Goal: Information Seeking & Learning: Compare options

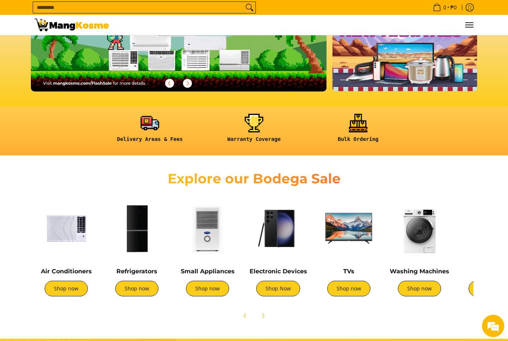
scroll to position [127, 0]
click at [58, 222] on img at bounding box center [66, 228] width 63 height 63
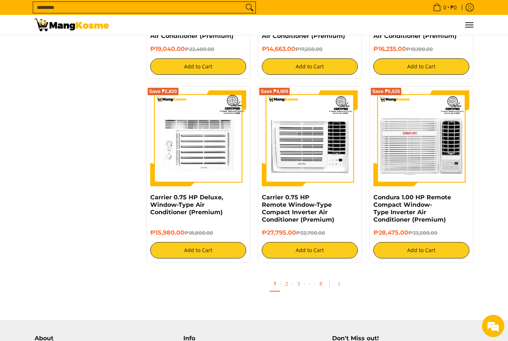
scroll to position [1326, 0]
click at [285, 286] on link "2" at bounding box center [287, 283] width 10 height 15
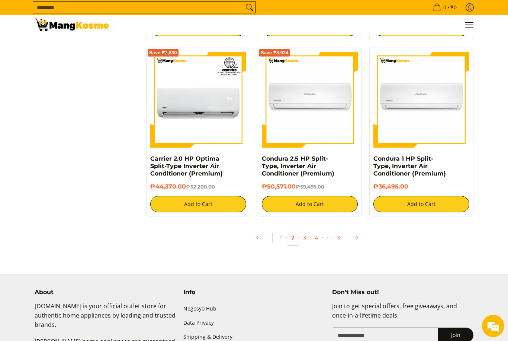
scroll to position [1387, 0]
click at [303, 244] on link "3" at bounding box center [304, 237] width 10 height 15
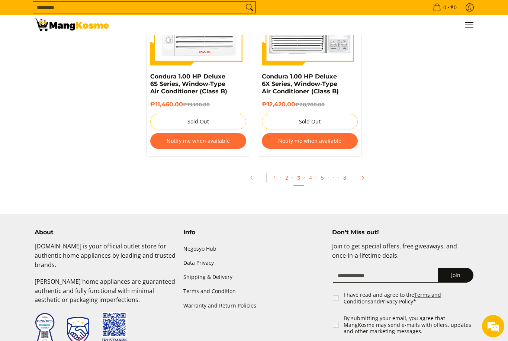
scroll to position [1608, 0]
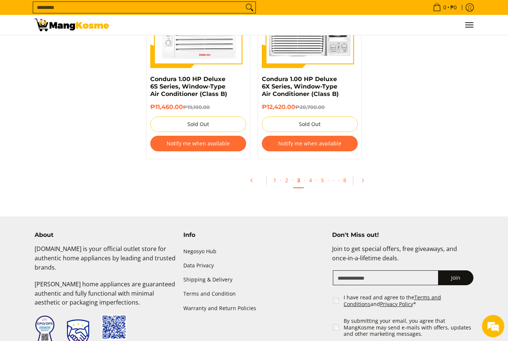
click at [309, 176] on link "4" at bounding box center [310, 180] width 10 height 15
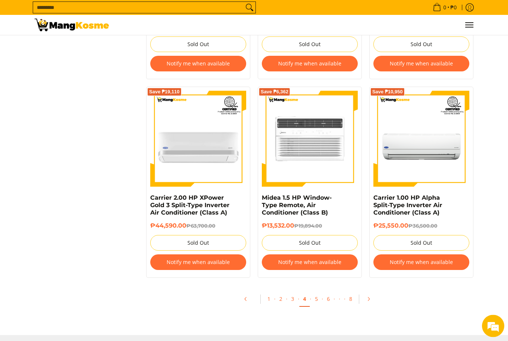
scroll to position [1475, 0]
click at [317, 305] on link "5" at bounding box center [316, 299] width 10 height 15
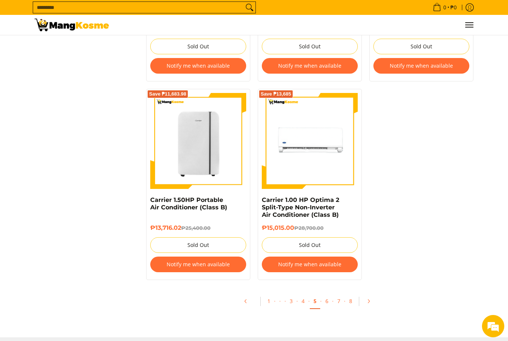
click at [327, 307] on link "6" at bounding box center [327, 301] width 10 height 15
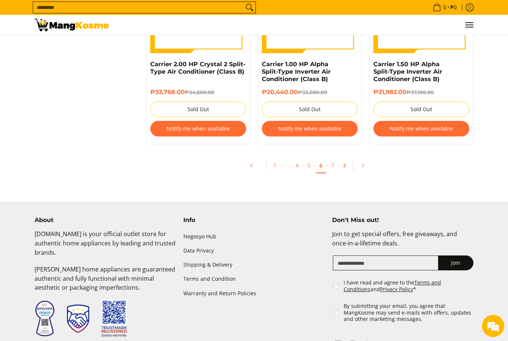
scroll to position [1608, 0]
click at [331, 168] on link "7" at bounding box center [333, 165] width 10 height 15
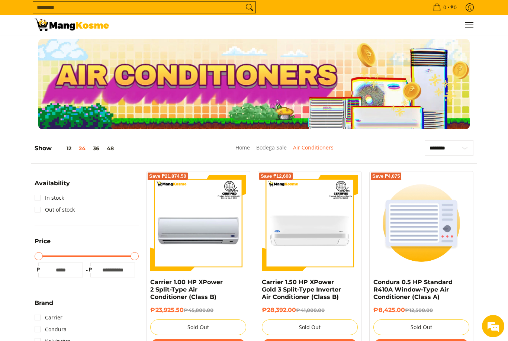
click at [142, 228] on div "Save ₱21,874.50 Carrier 1.00 HP XPower 2 Split-Type Air Conditioner (Class B) ₱…" at bounding box center [198, 266] width 112 height 191
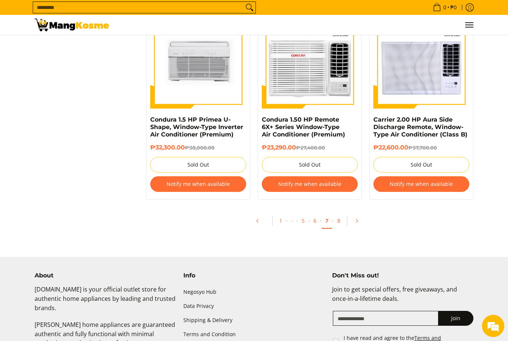
scroll to position [1560, 0]
click at [338, 221] on link "8" at bounding box center [339, 221] width 10 height 15
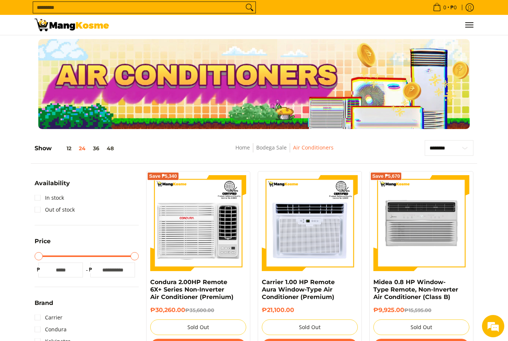
click at [95, 149] on button "36" at bounding box center [96, 148] width 14 height 6
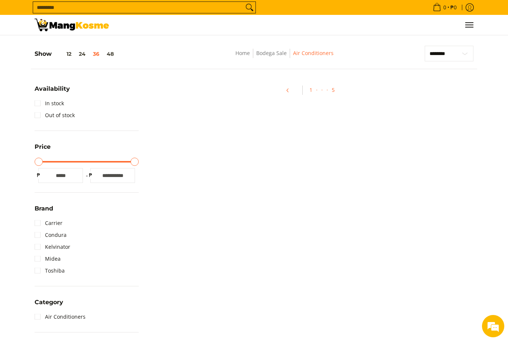
scroll to position [105, 0]
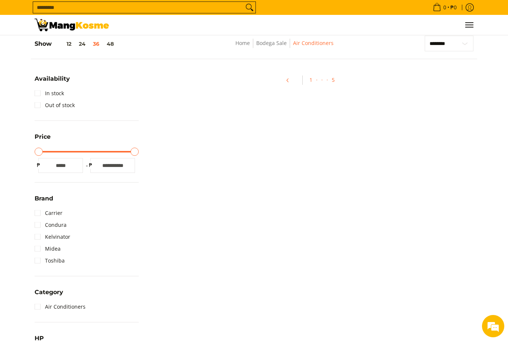
click at [241, 45] on link "Home" at bounding box center [242, 42] width 15 height 7
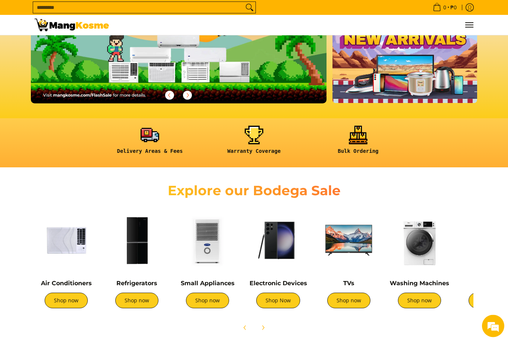
scroll to position [115, 0]
click at [340, 244] on img at bounding box center [348, 240] width 63 height 63
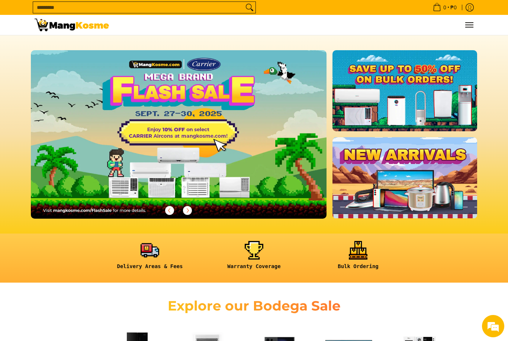
scroll to position [139, 0]
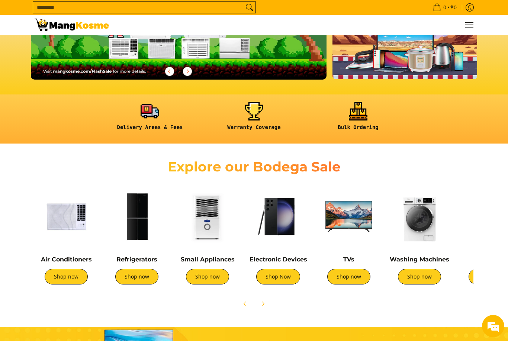
click at [135, 222] on img at bounding box center [136, 216] width 63 height 63
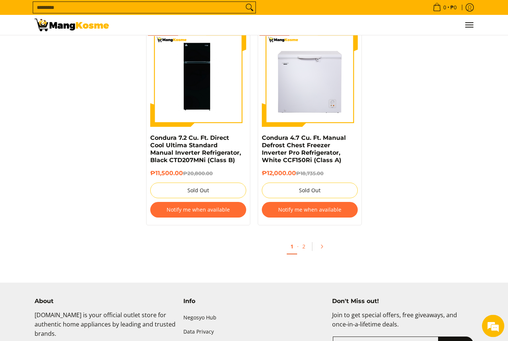
scroll to position [2402, 0]
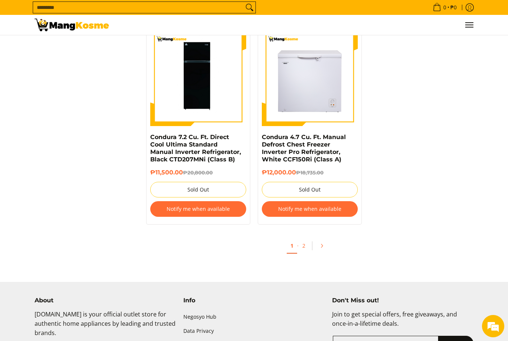
click at [300, 241] on link "2" at bounding box center [304, 245] width 10 height 15
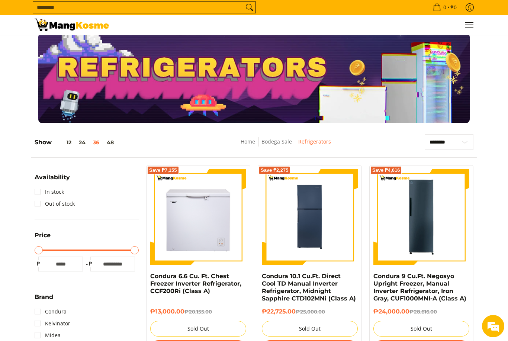
scroll to position [25, 0]
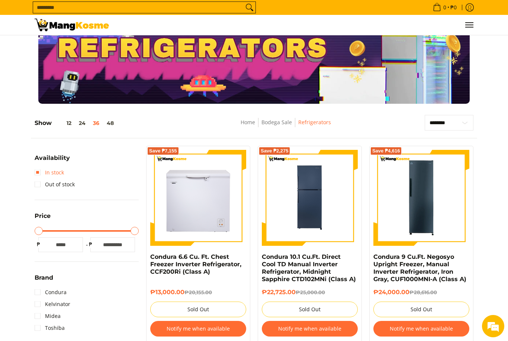
click at [38, 174] on link "In stock" at bounding box center [49, 173] width 29 height 12
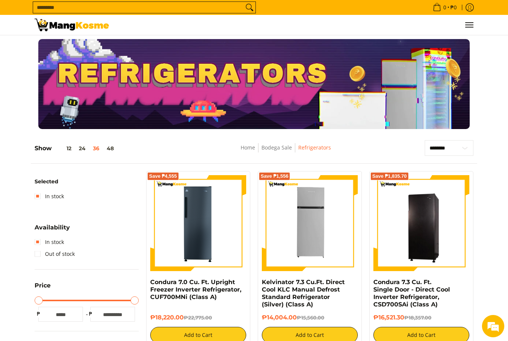
click at [243, 145] on link "Home" at bounding box center [248, 147] width 15 height 7
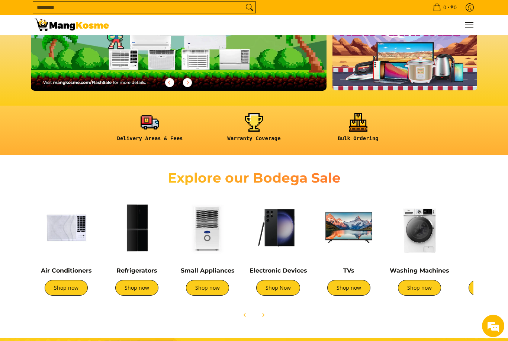
scroll to position [128, 0]
click at [276, 240] on img at bounding box center [278, 227] width 63 height 63
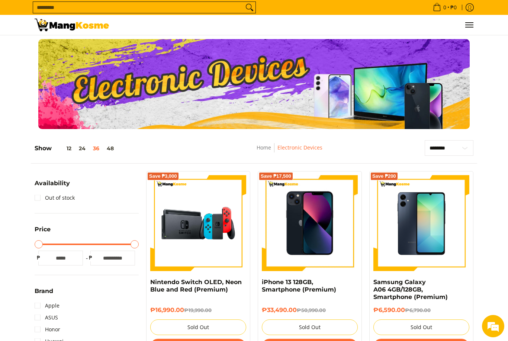
click at [260, 149] on link "Home" at bounding box center [264, 147] width 15 height 7
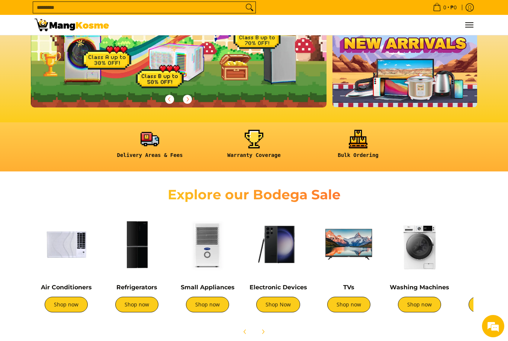
scroll to position [0, 296]
click at [203, 259] on img at bounding box center [207, 244] width 63 height 63
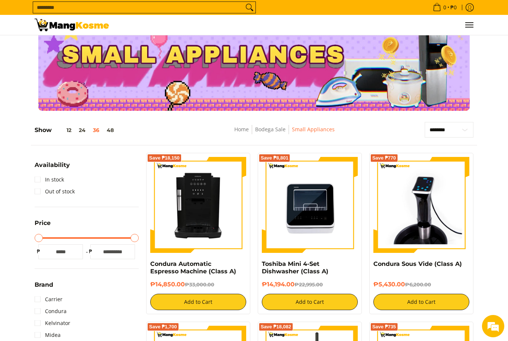
scroll to position [21, 0]
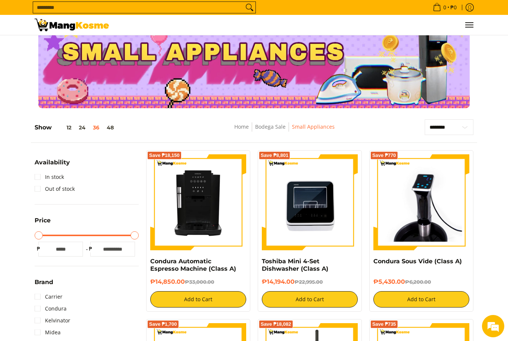
click at [179, 200] on img at bounding box center [198, 202] width 96 height 96
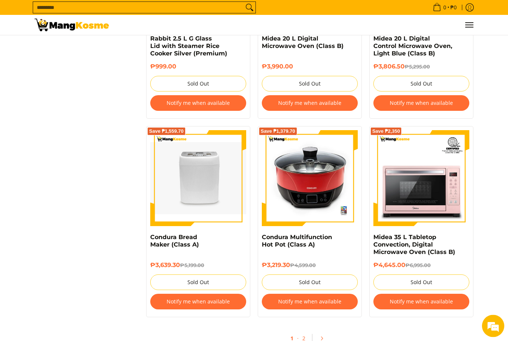
scroll to position [2007, 0]
click at [304, 341] on link "2" at bounding box center [304, 338] width 10 height 15
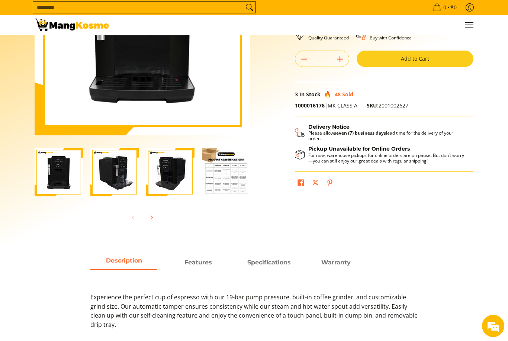
scroll to position [130, 0]
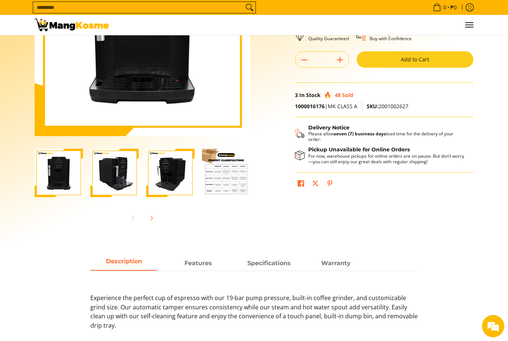
click at [150, 219] on icon "Next" at bounding box center [151, 218] width 6 height 6
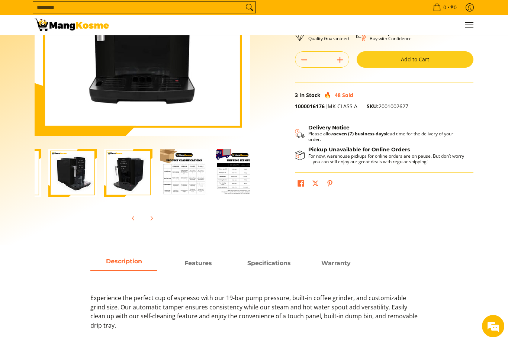
scroll to position [0, 56]
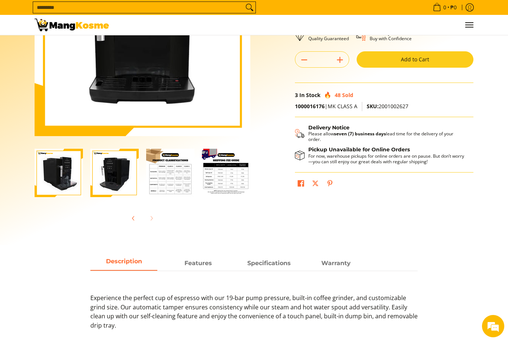
click at [151, 222] on div at bounding box center [143, 218] width 216 height 16
click at [141, 215] on button "Previous" at bounding box center [133, 218] width 16 height 16
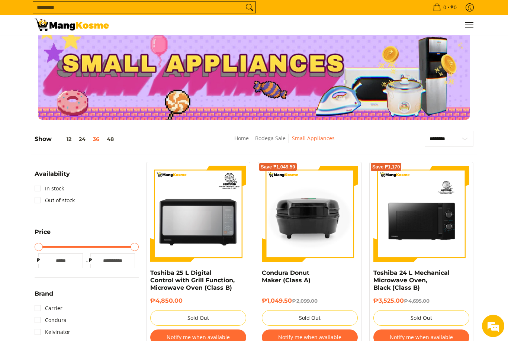
scroll to position [13, 0]
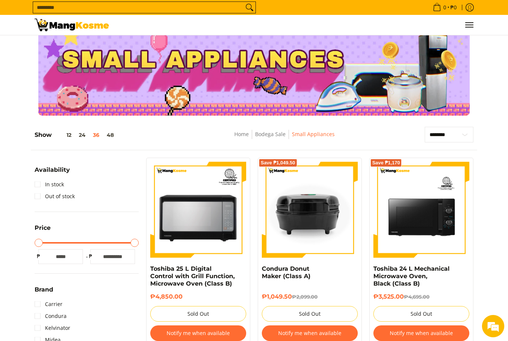
click at [35, 186] on link "In stock" at bounding box center [49, 185] width 29 height 12
